Goal: Task Accomplishment & Management: Complete application form

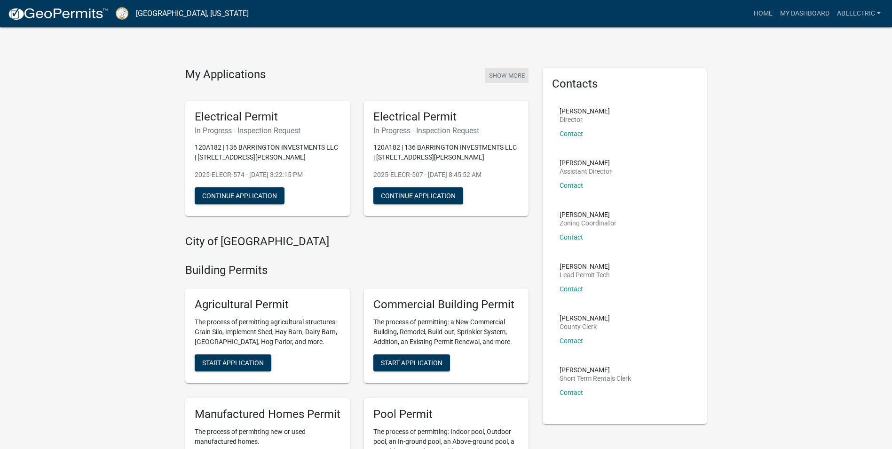
click at [507, 74] on button "Show More" at bounding box center [506, 76] width 43 height 16
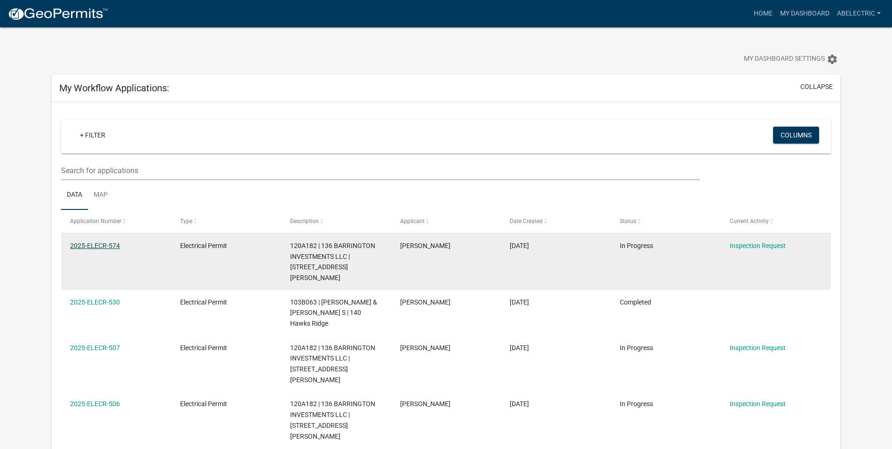
click at [90, 245] on link "2025-ELECR-574" at bounding box center [95, 246] width 50 height 8
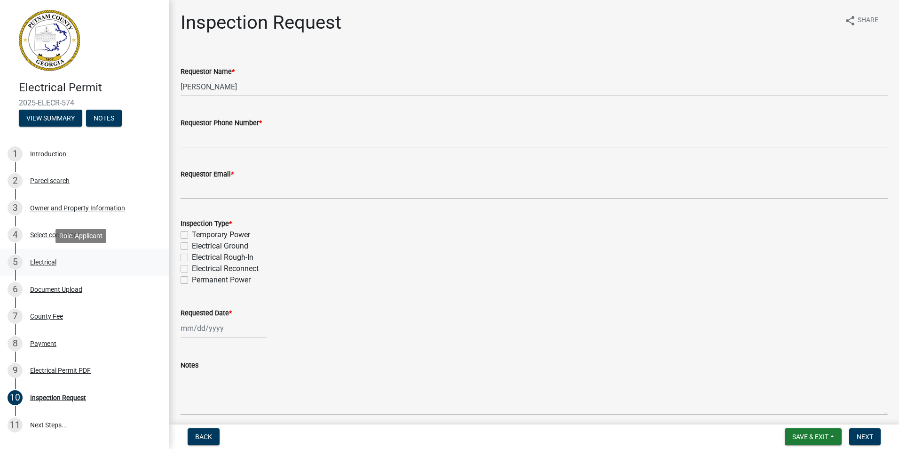
click at [55, 264] on div "Electrical" at bounding box center [43, 262] width 26 height 7
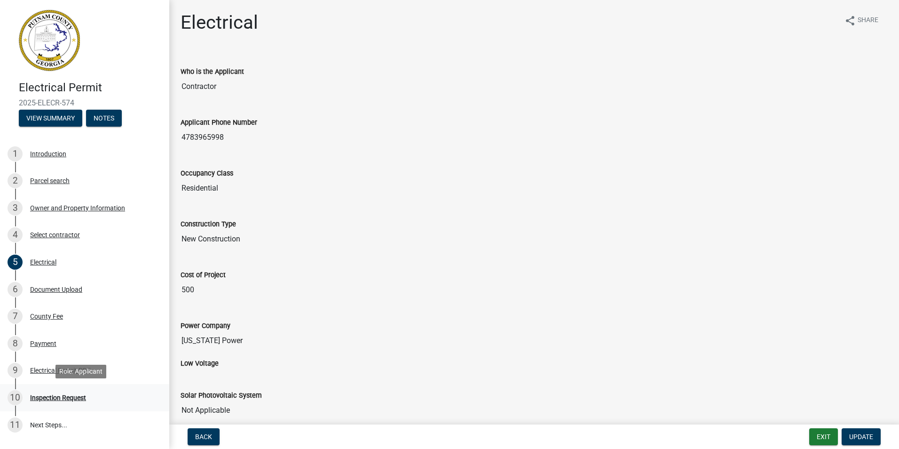
click at [52, 397] on div "Inspection Request" at bounding box center [58, 397] width 56 height 7
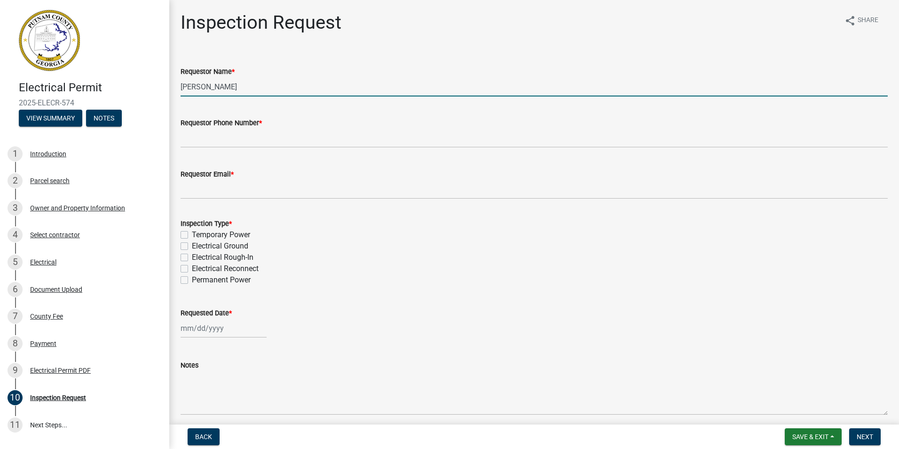
click at [260, 89] on input "[PERSON_NAME]" at bounding box center [534, 86] width 707 height 19
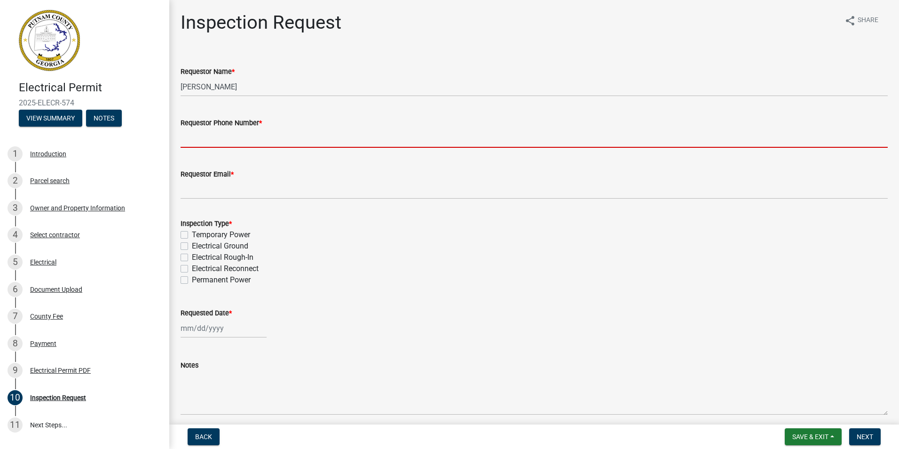
click at [245, 142] on input "Requestor Phone Number *" at bounding box center [534, 137] width 707 height 19
type input "4783965998"
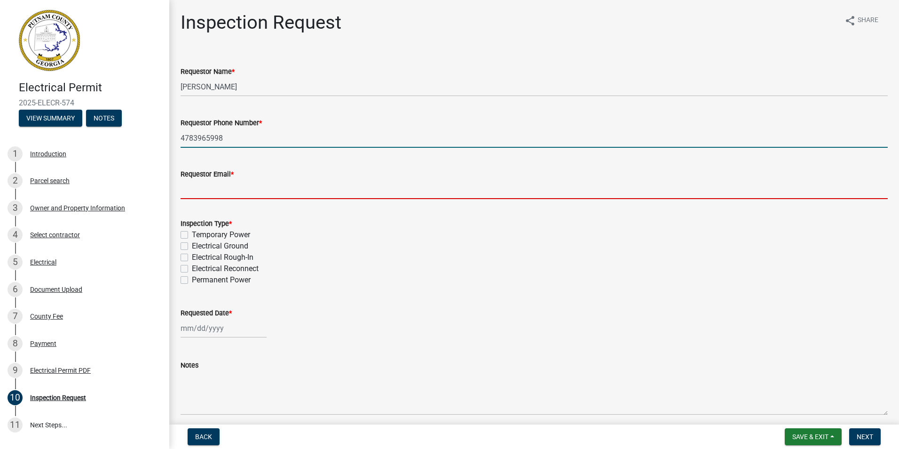
type input "[EMAIL_ADDRESS][DOMAIN_NAME]"
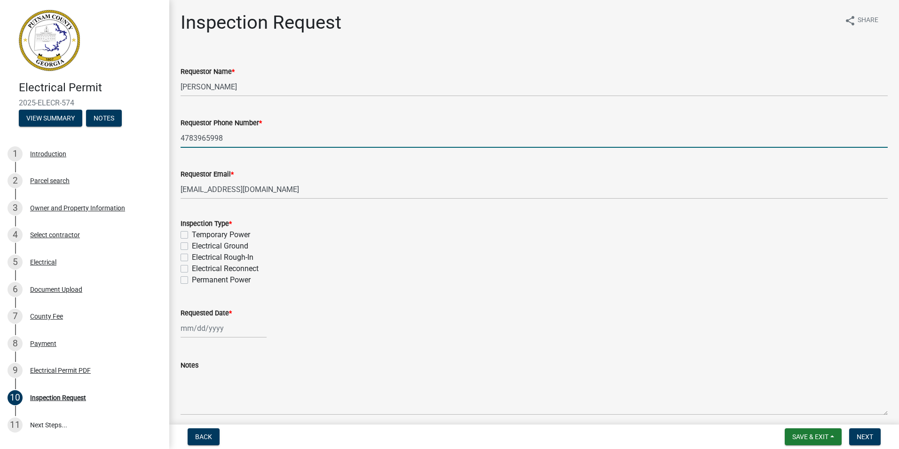
select select "10"
select select "2025"
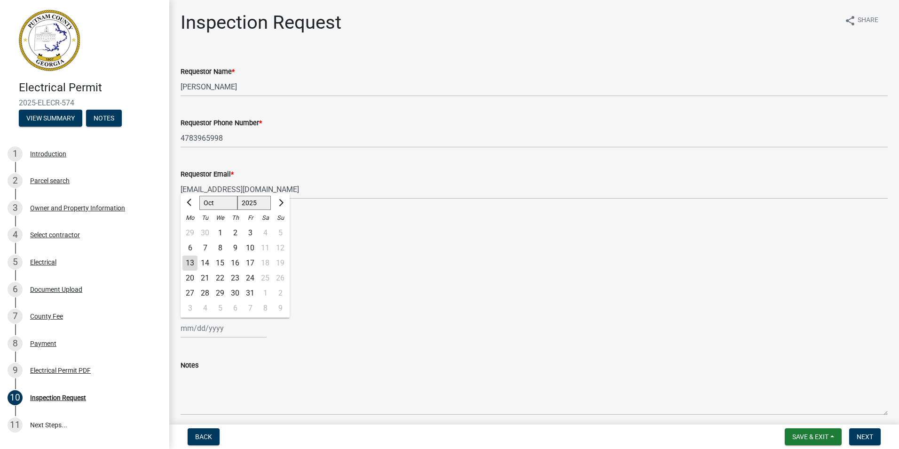
click at [192, 260] on div "13" at bounding box center [189, 262] width 15 height 15
type input "[DATE]"
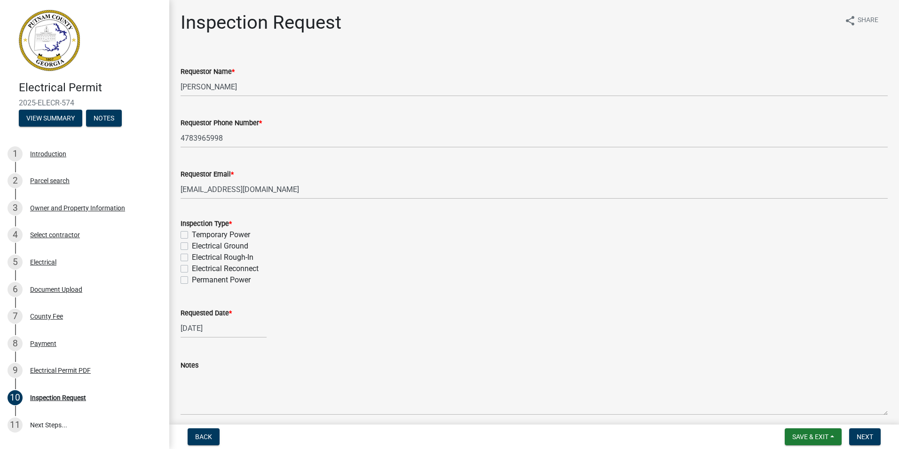
click at [180, 278] on div "Inspection Type * Temporary Power Electrical Ground Electrical Rough-In Electri…" at bounding box center [534, 245] width 721 height 79
click at [192, 280] on label "Permanent Power" at bounding box center [221, 279] width 59 height 11
click at [192, 280] on input "Permanent Power" at bounding box center [195, 277] width 6 height 6
checkbox input "true"
checkbox input "false"
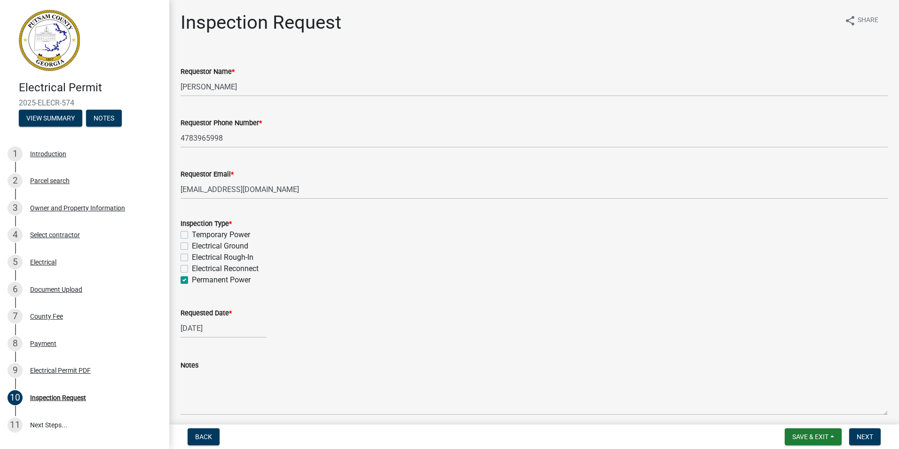
checkbox input "false"
checkbox input "true"
click at [57, 181] on div "Parcel search" at bounding box center [50, 180] width 40 height 7
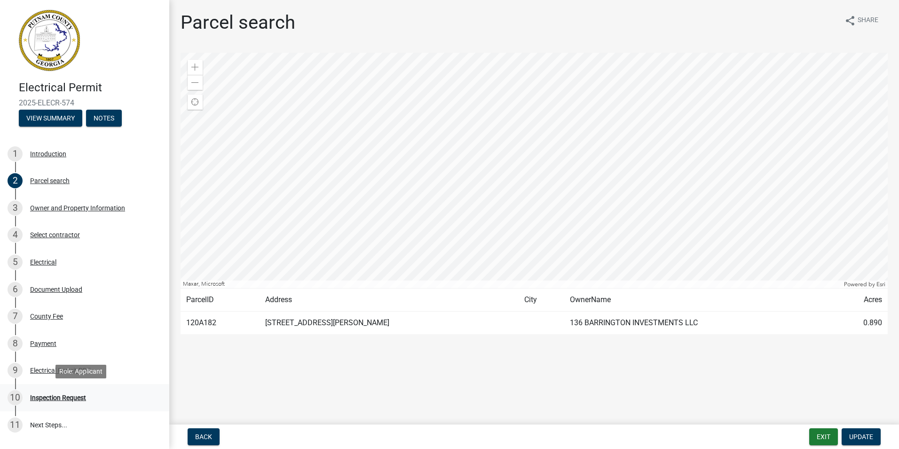
click at [49, 400] on div "Inspection Request" at bounding box center [58, 397] width 56 height 7
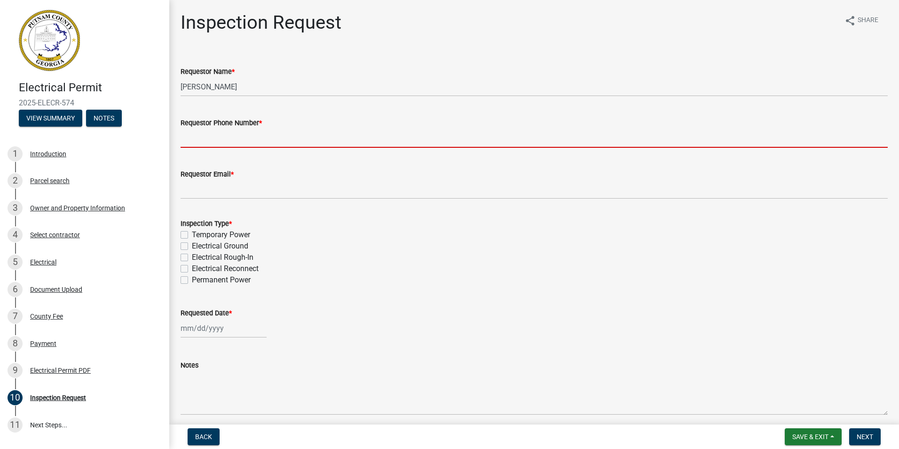
click at [190, 147] on input "Requestor Phone Number *" at bounding box center [534, 137] width 707 height 19
type input "4783965998"
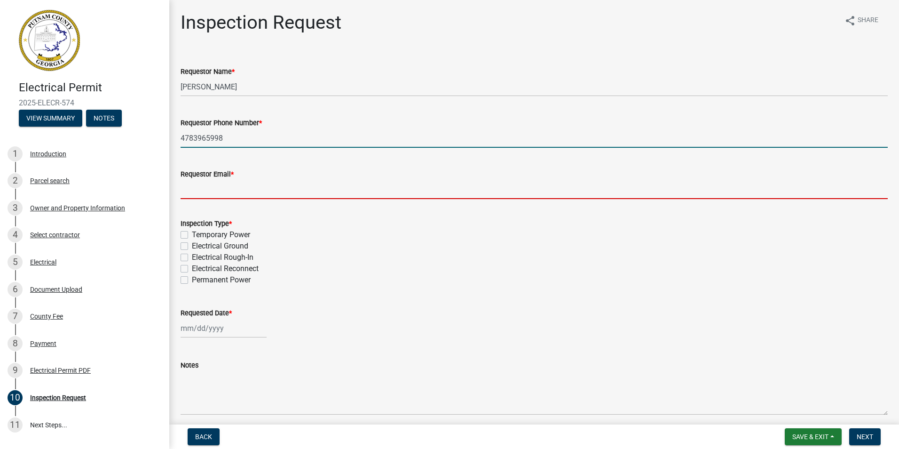
type input "[EMAIL_ADDRESS][DOMAIN_NAME]"
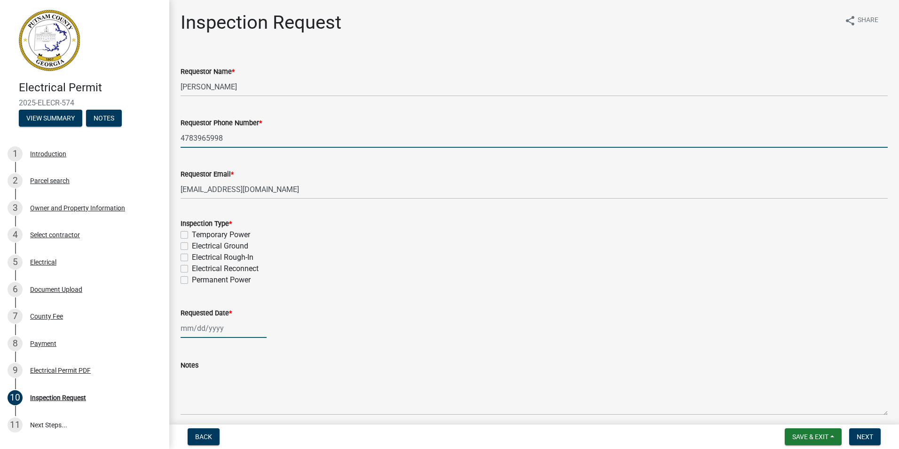
type input "[DATE]"
select select "10"
select select "2025"
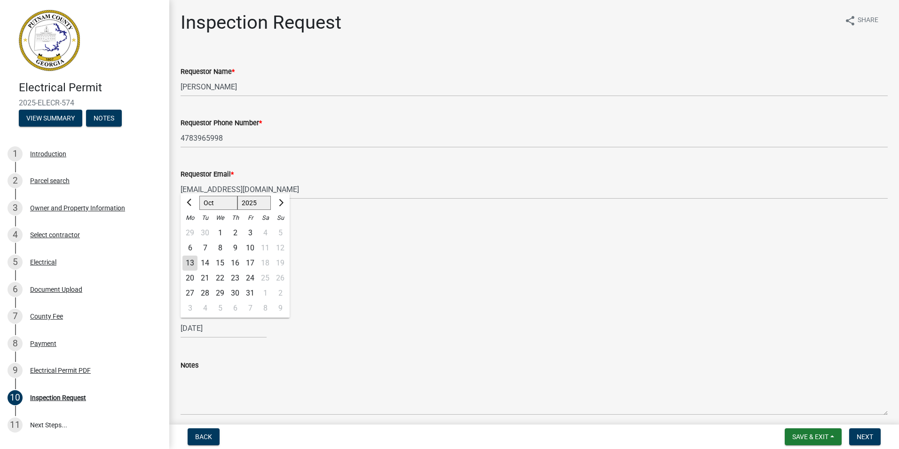
click at [188, 260] on div "13" at bounding box center [189, 262] width 15 height 15
type input "[DATE]"
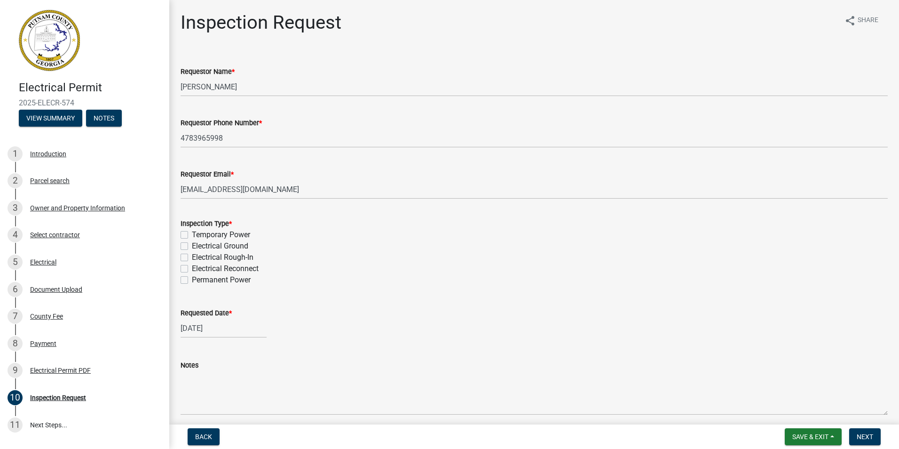
click at [192, 279] on label "Permanent Power" at bounding box center [221, 279] width 59 height 11
click at [192, 279] on input "Permanent Power" at bounding box center [195, 277] width 6 height 6
checkbox input "true"
checkbox input "false"
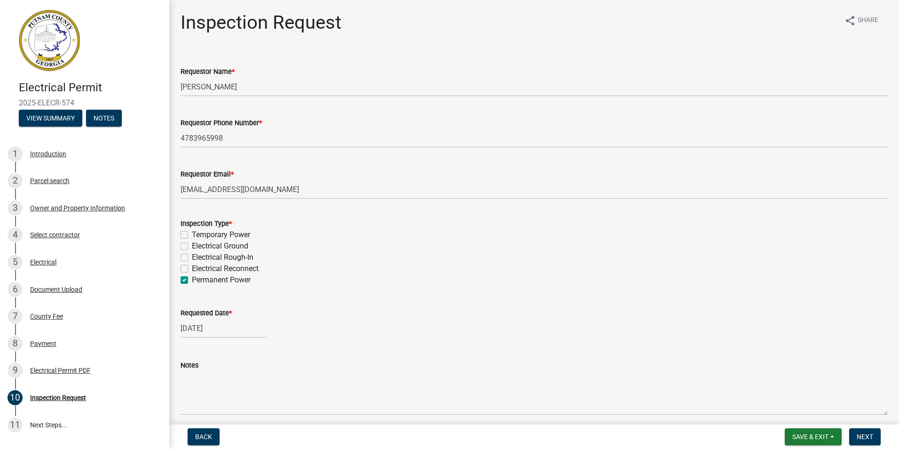
checkbox input "false"
checkbox input "true"
click at [871, 433] on span "Next" at bounding box center [865, 437] width 16 height 8
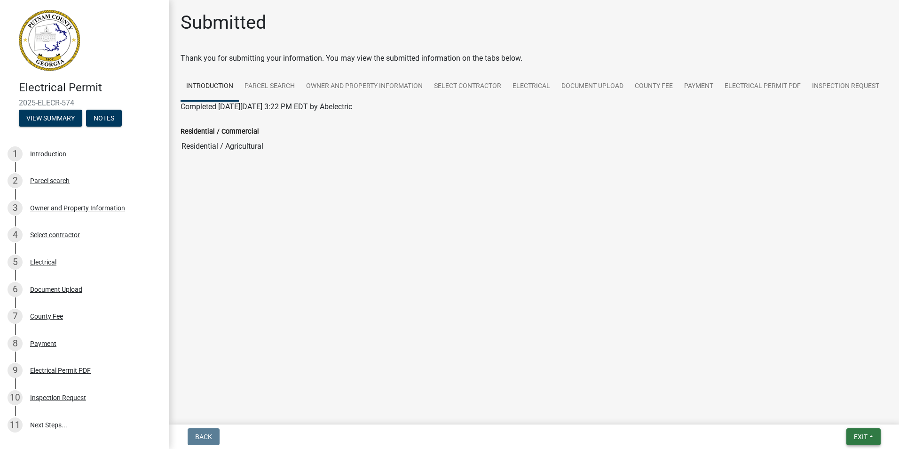
click at [862, 437] on span "Exit" at bounding box center [861, 437] width 14 height 8
click at [840, 413] on button "Save & Exit" at bounding box center [843, 412] width 75 height 23
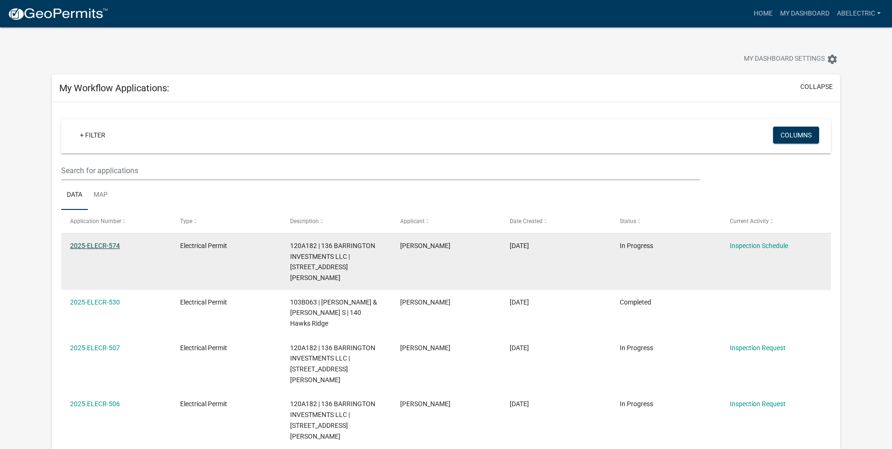
click at [100, 245] on link "2025-ELECR-574" at bounding box center [95, 246] width 50 height 8
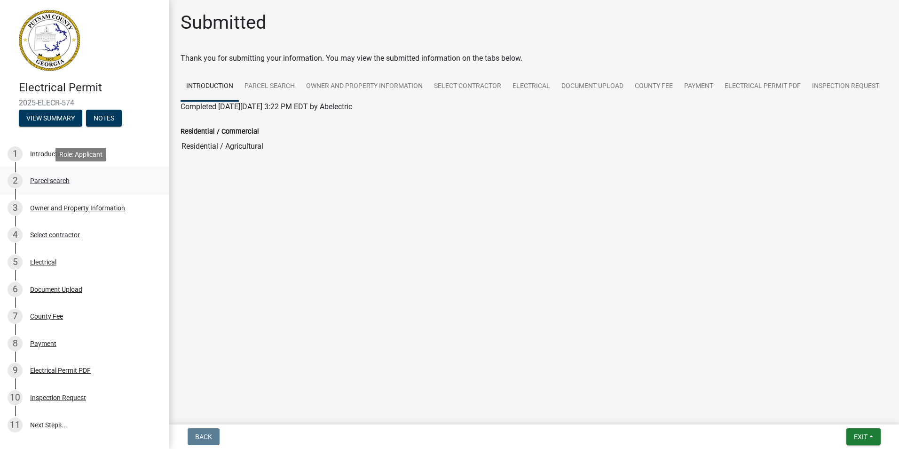
click at [49, 181] on div "Parcel search" at bounding box center [50, 180] width 40 height 7
